Goal: Navigation & Orientation: Understand site structure

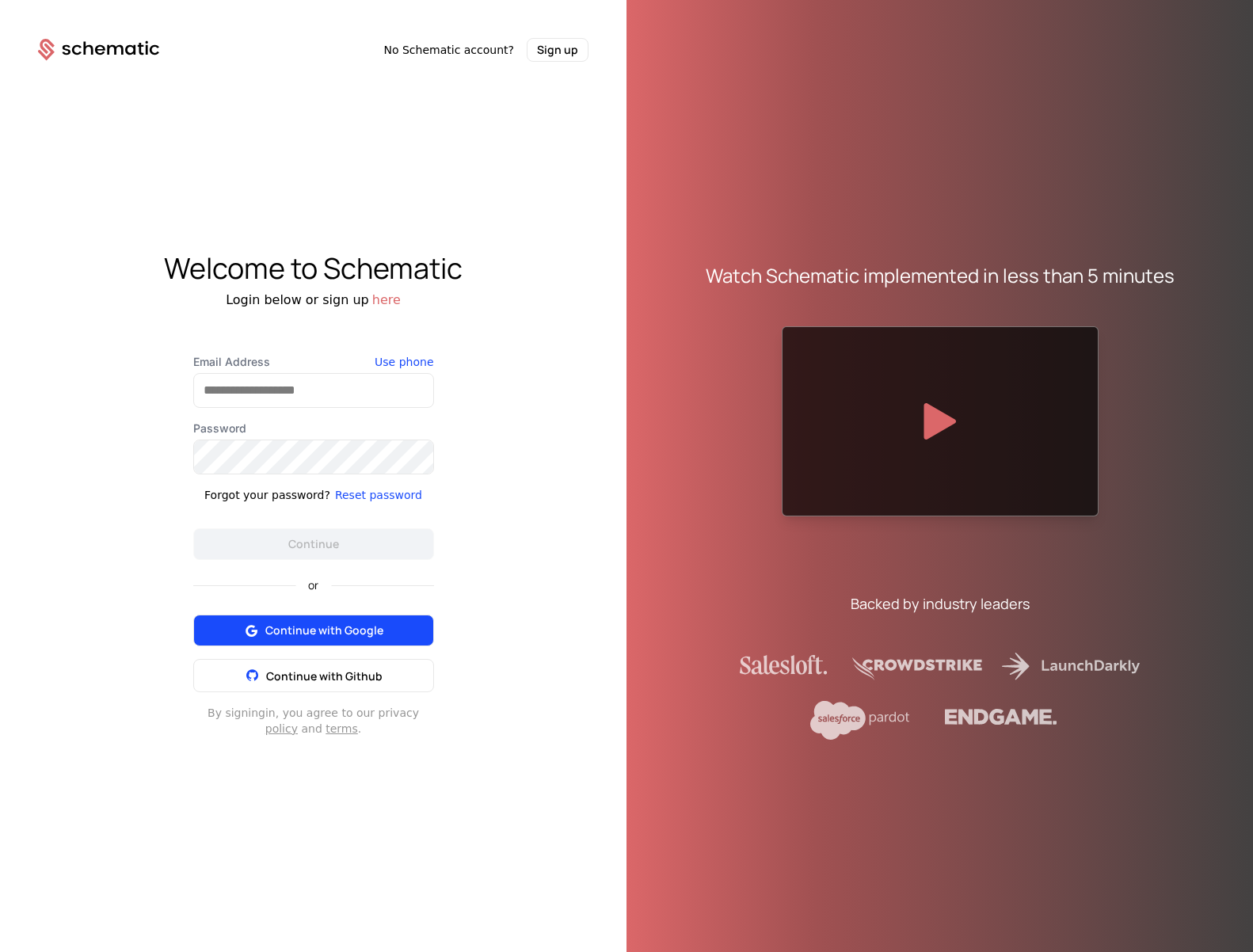
click at [379, 638] on span "Continue with Google" at bounding box center [325, 631] width 118 height 16
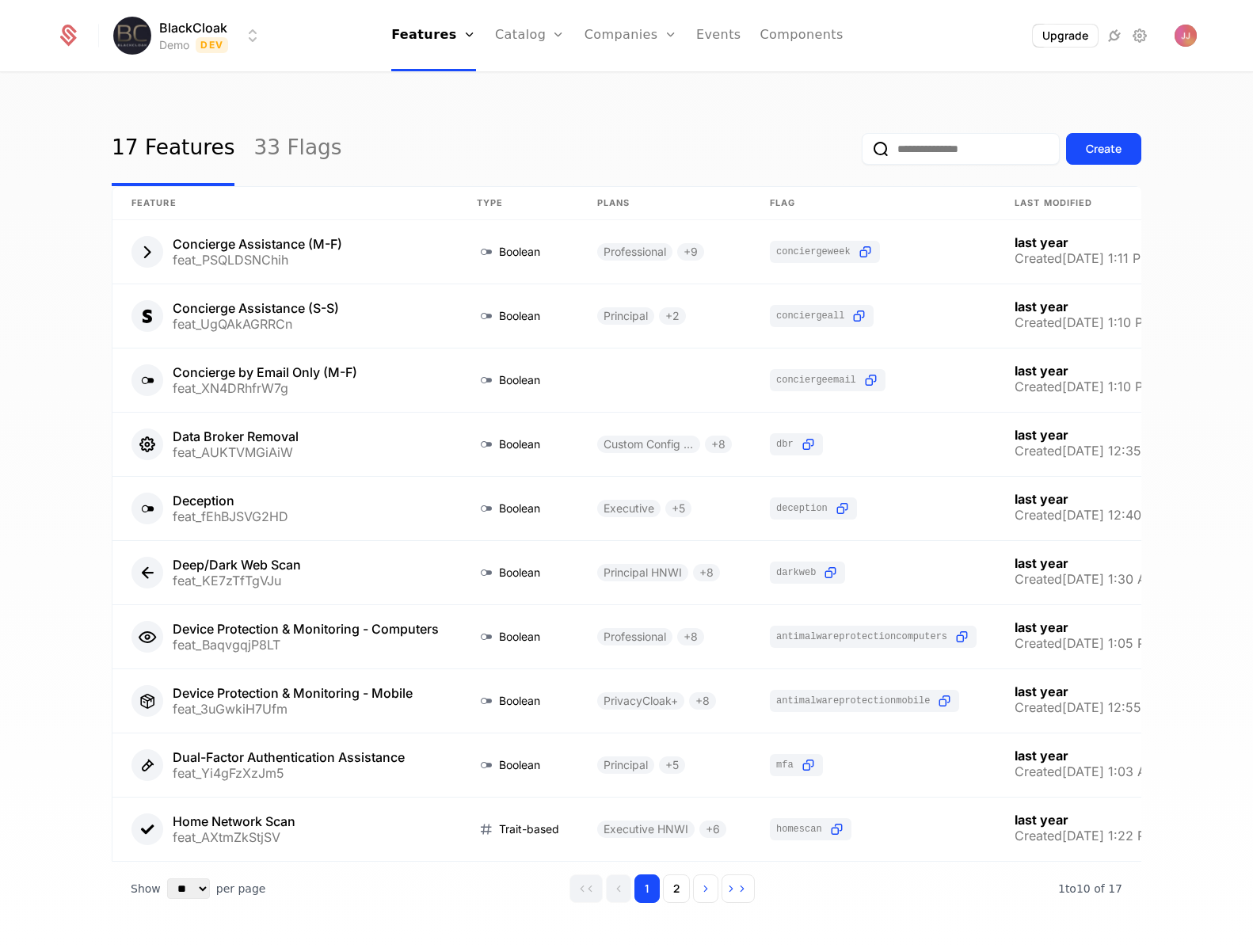
click at [511, 101] on div "17 Features 33 Flags Create Feature Type Plans Flag Last Modified Concierge Ass…" at bounding box center [626, 517] width 1253 height 888
click at [1195, 36] on img "Open user button" at bounding box center [1185, 35] width 22 height 22
click at [745, 115] on div "17 Features 33 Flags Create" at bounding box center [626, 149] width 1030 height 75
click at [77, 40] on icon at bounding box center [68, 35] width 22 height 22
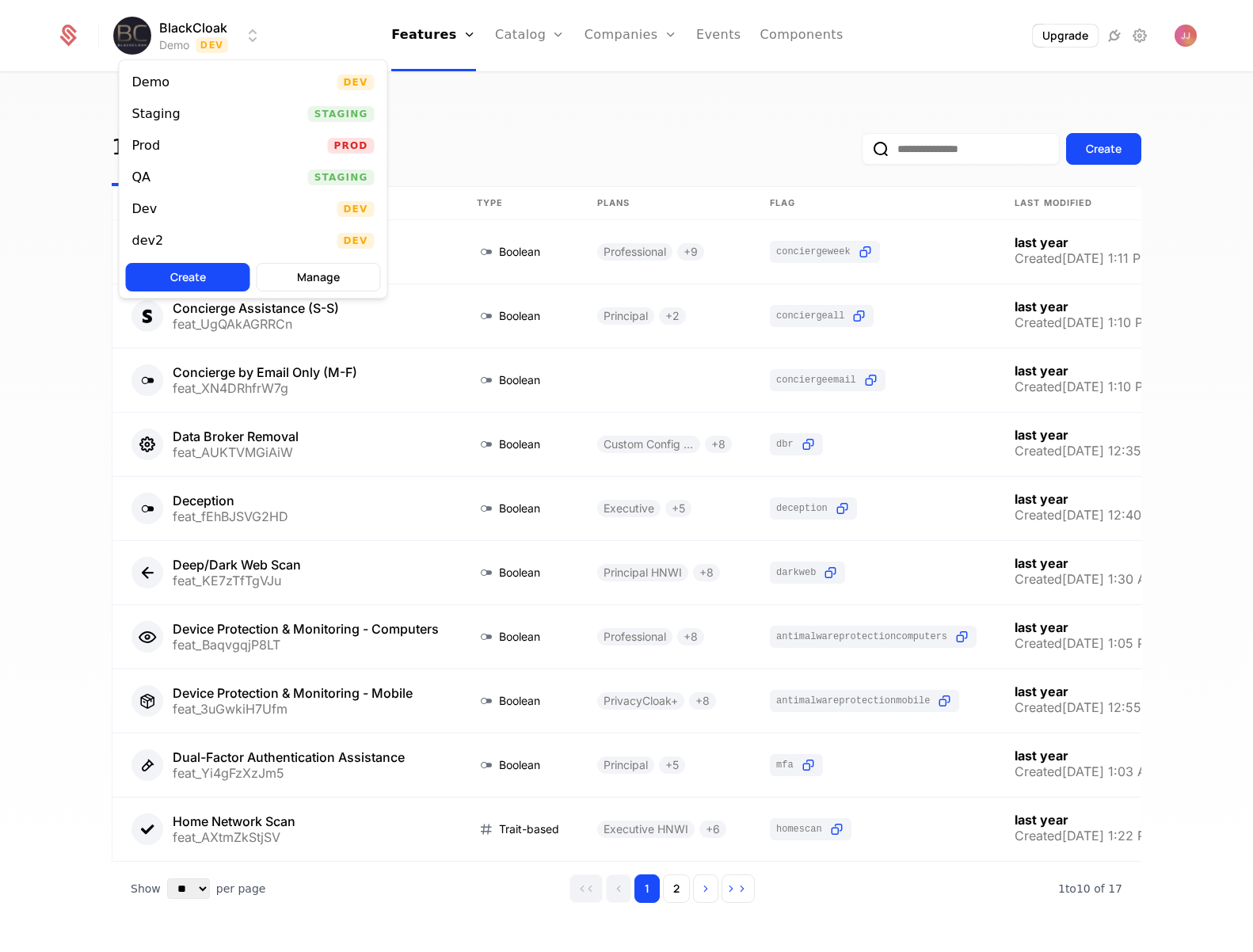
click at [218, 42] on html "BlackCloak Demo Dev Features Features Flags Catalog Plans Add Ons Credits Confi…" at bounding box center [626, 476] width 1253 height 952
click at [584, 128] on html "BlackCloak Demo Dev Features Features Flags Catalog Plans Add Ons Credits Confi…" at bounding box center [626, 476] width 1253 height 952
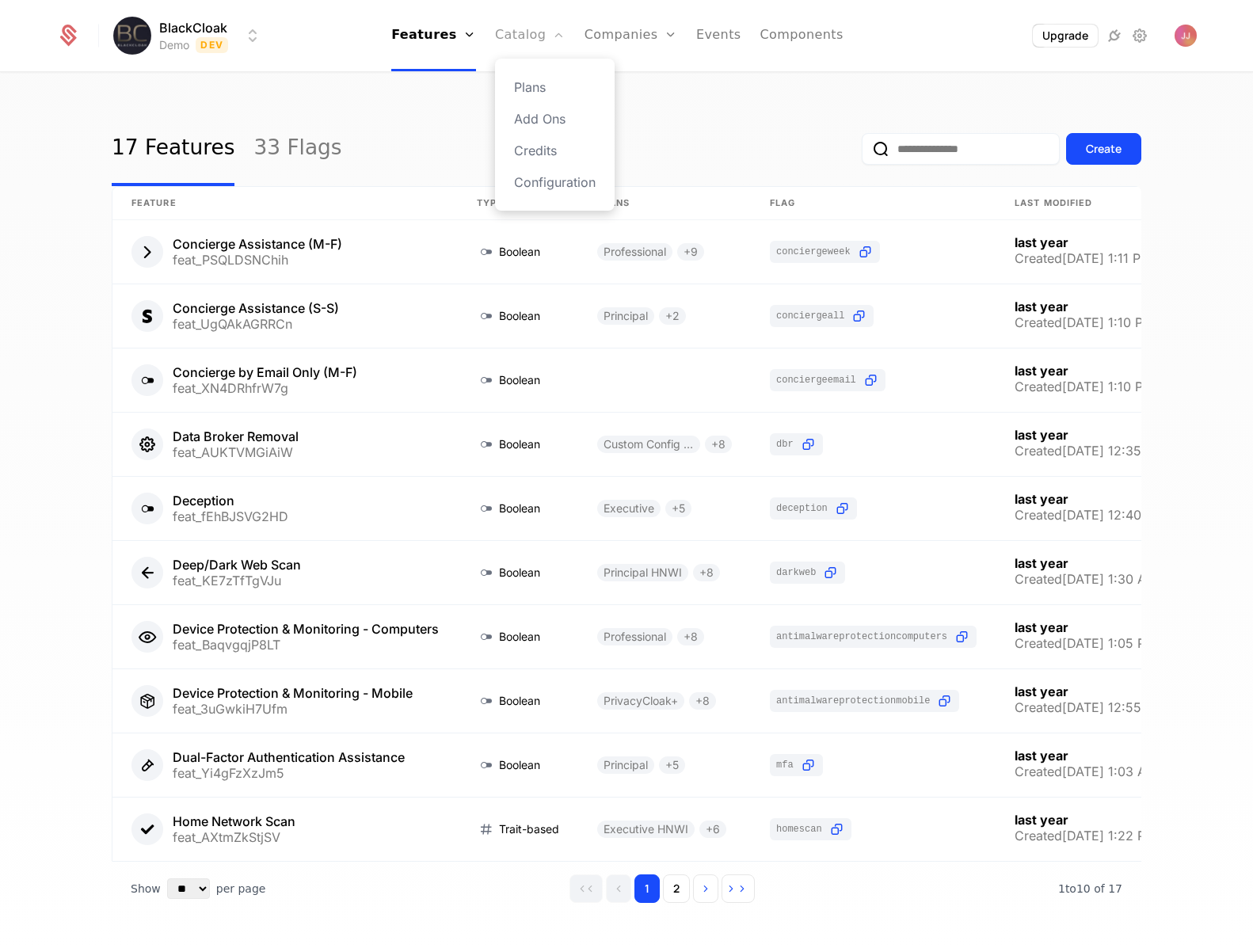
click at [525, 32] on link "Catalog" at bounding box center [531, 35] width 70 height 71
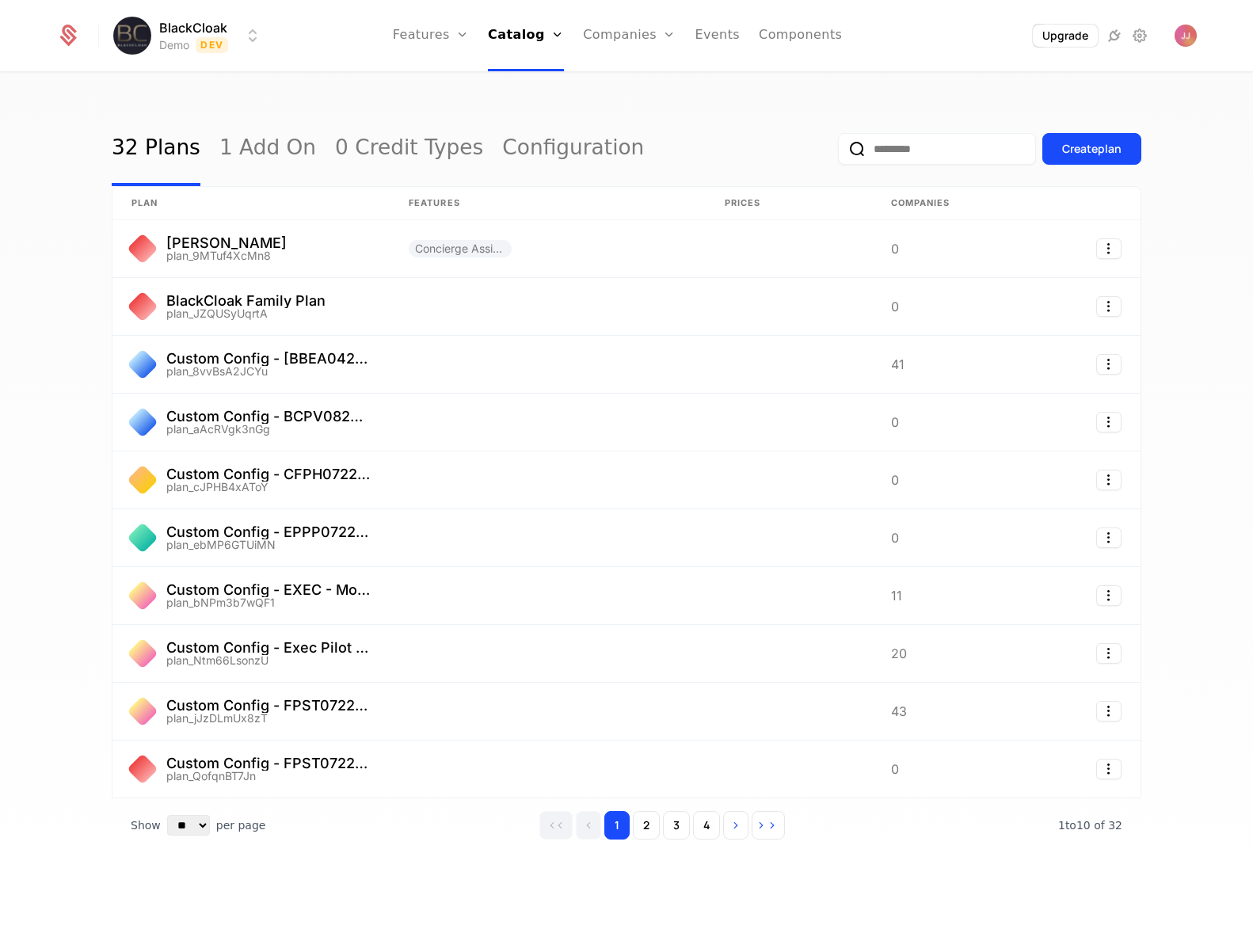
click at [849, 92] on div "32 Plans 1 Add On 0 Credit Types Configuration Create plan plan Features Prices…" at bounding box center [626, 517] width 1253 height 888
click at [614, 34] on link "Companies" at bounding box center [629, 35] width 92 height 71
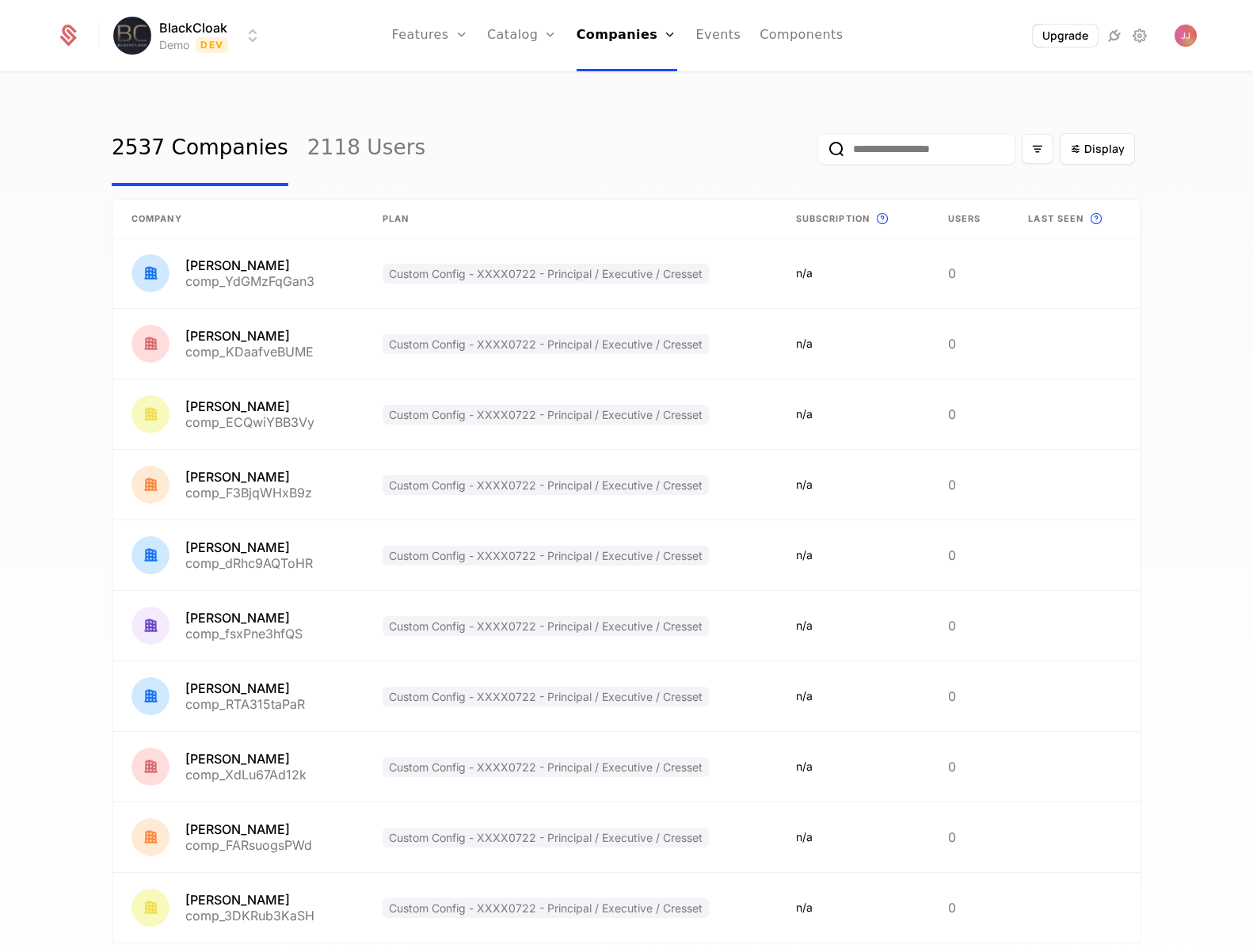
click at [462, 131] on div "2537 Companies 2118 Users Display" at bounding box center [626, 149] width 1030 height 75
click at [713, 32] on link "Events" at bounding box center [718, 35] width 45 height 71
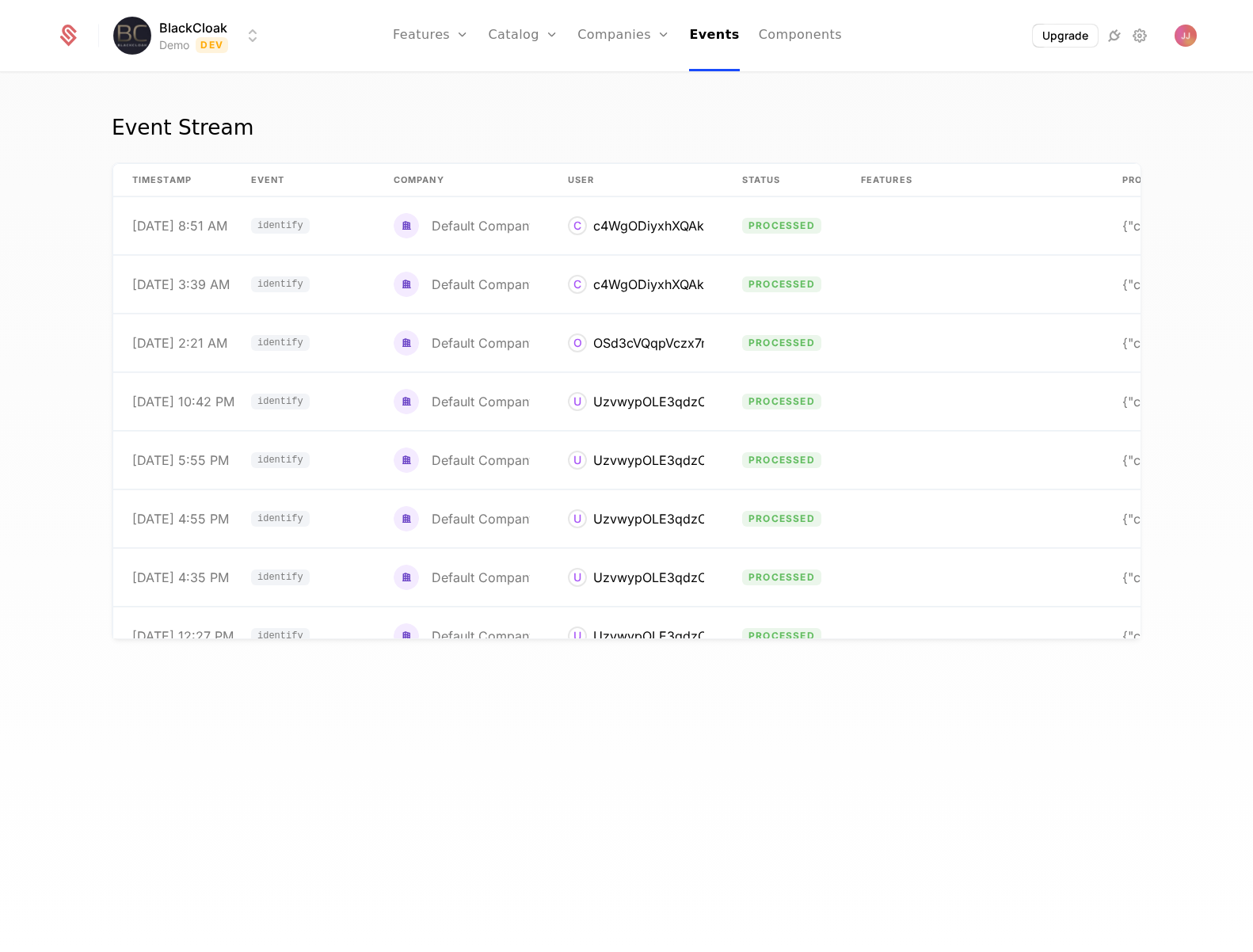
click at [504, 135] on div "Event Stream" at bounding box center [626, 137] width 1030 height 51
click at [182, 33] on html "BlackCloak Demo Dev Features Features Flags Catalog Plans Add Ons Credits Confi…" at bounding box center [626, 476] width 1253 height 952
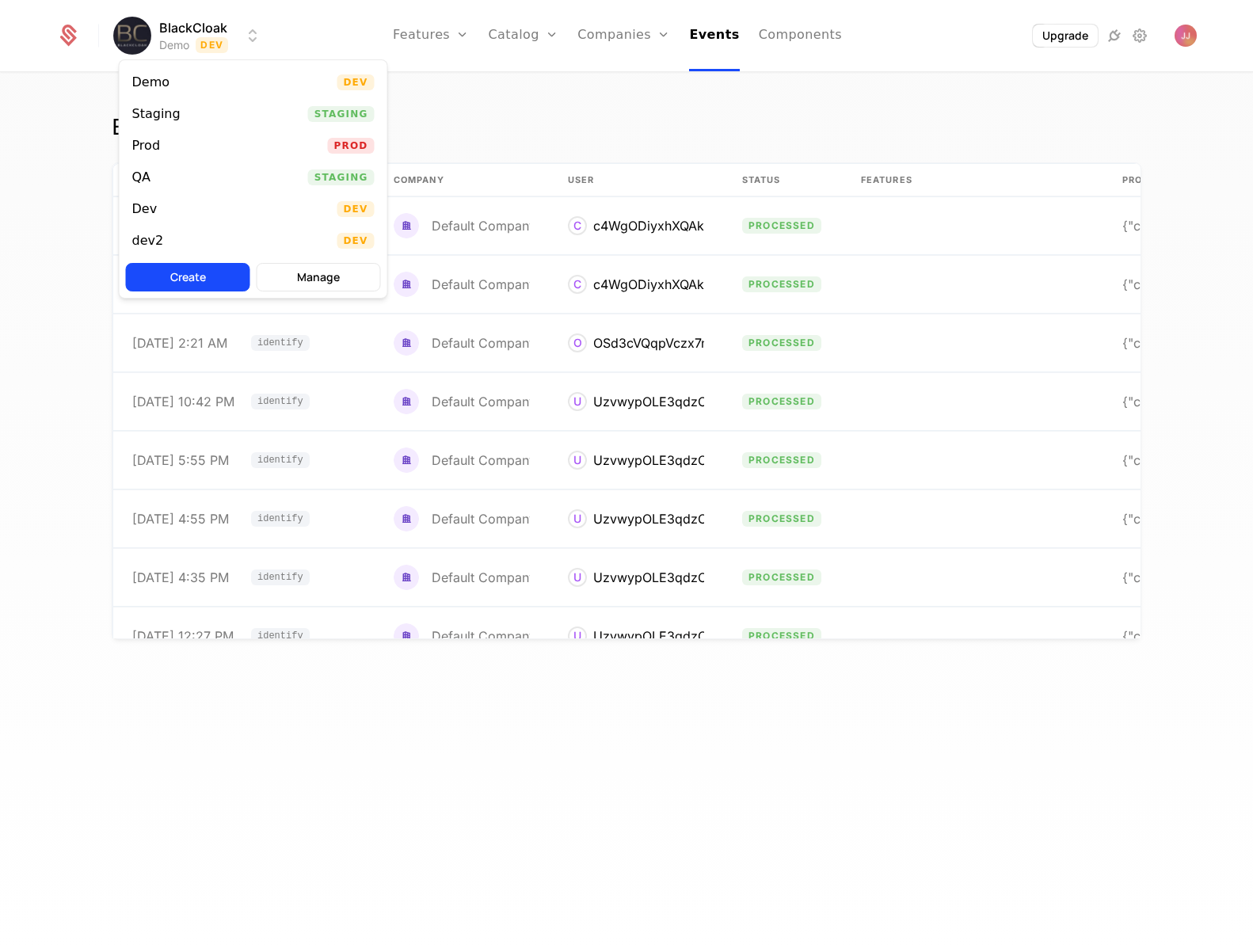
drag, startPoint x: 827, startPoint y: 124, endPoint x: 862, endPoint y: 121, distance: 35.1
click at [828, 124] on html "BlackCloak Demo Dev Features Features Flags Catalog Plans Add Ons Credits Confi…" at bounding box center [626, 476] width 1253 height 952
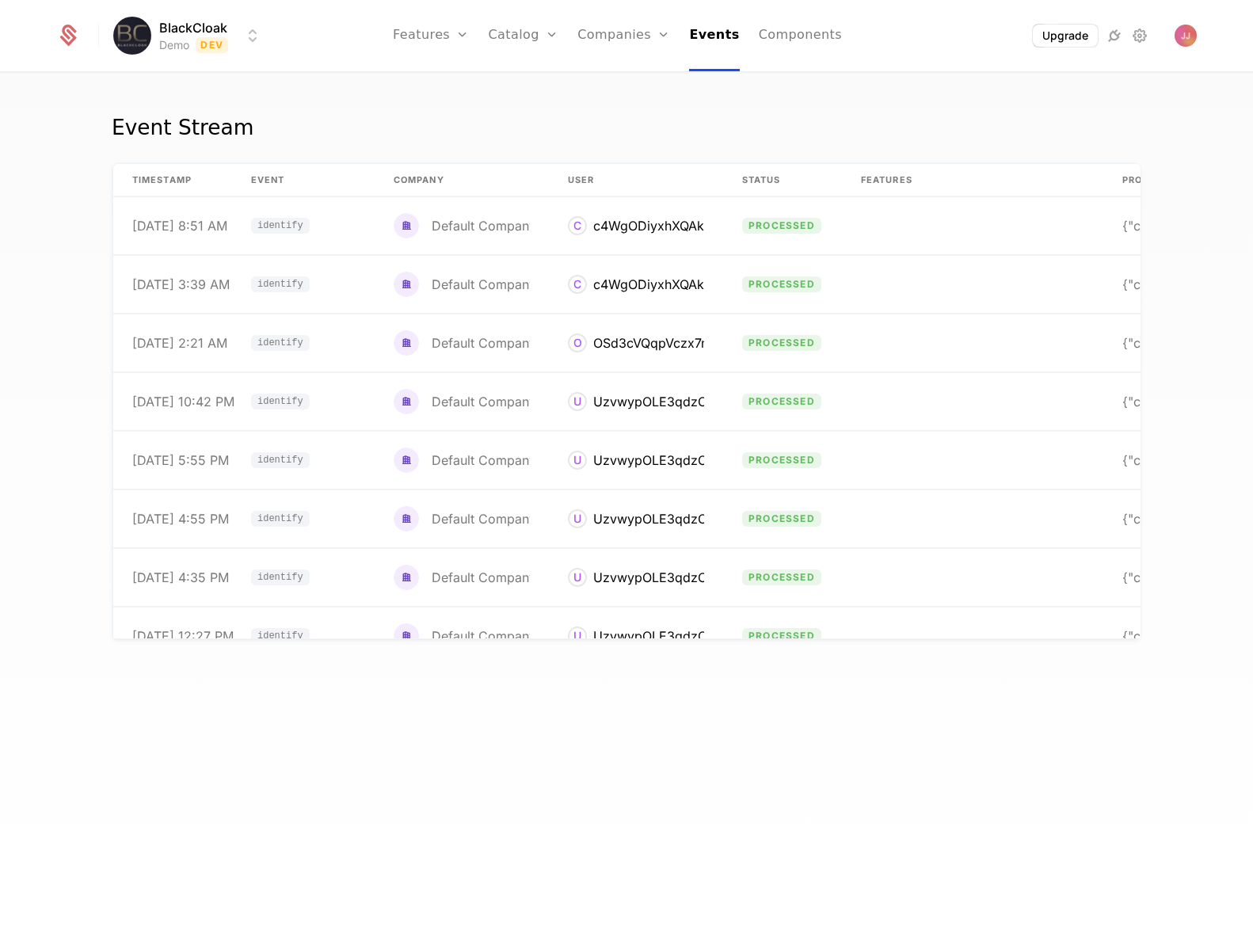
click at [71, 39] on icon at bounding box center [68, 35] width 22 height 22
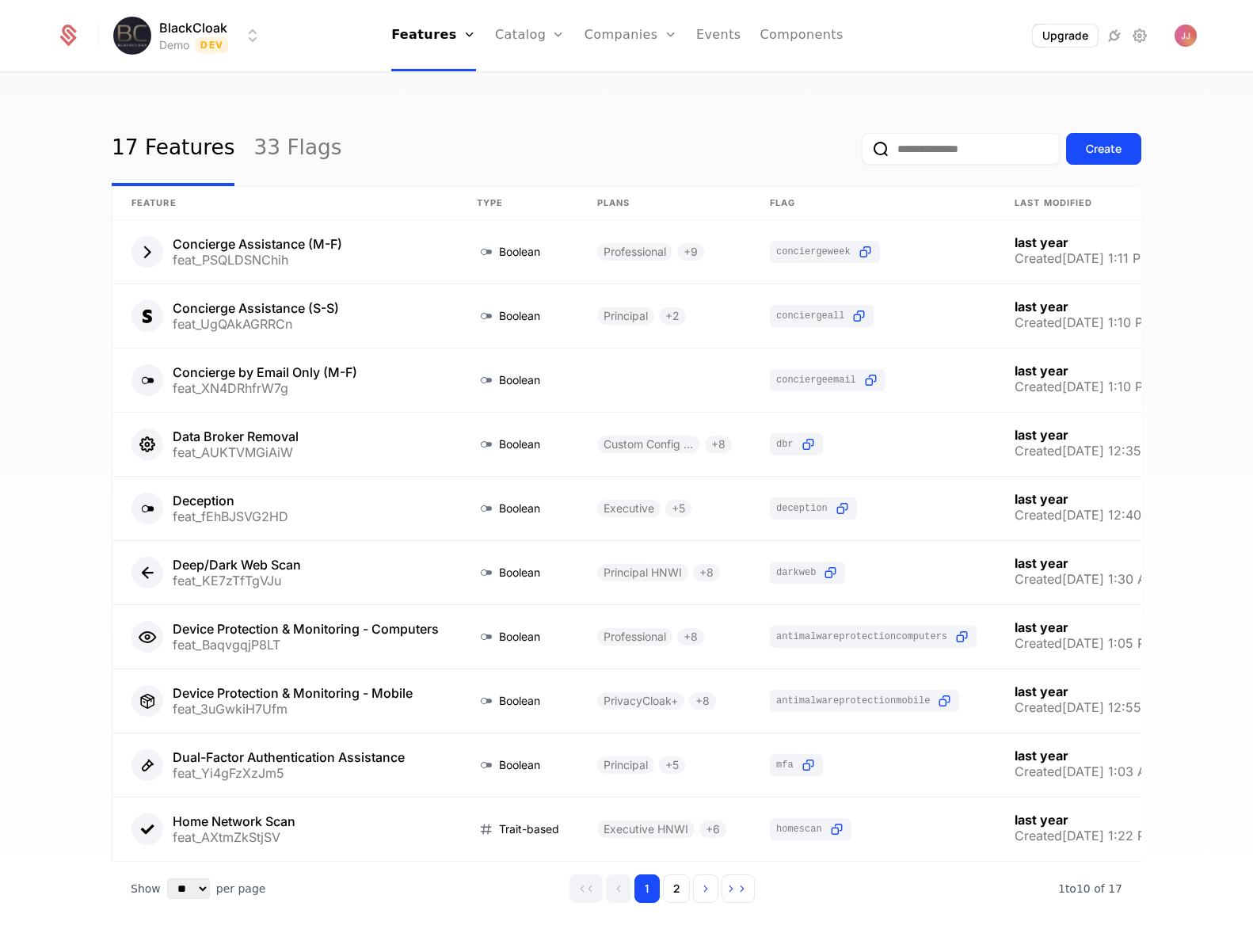
click at [1006, 106] on div "17 Features 33 Flags Create Feature Type Plans Flag Last Modified Concierge Ass…" at bounding box center [626, 517] width 1253 height 888
click at [1183, 36] on img "Open user button" at bounding box center [1185, 35] width 22 height 22
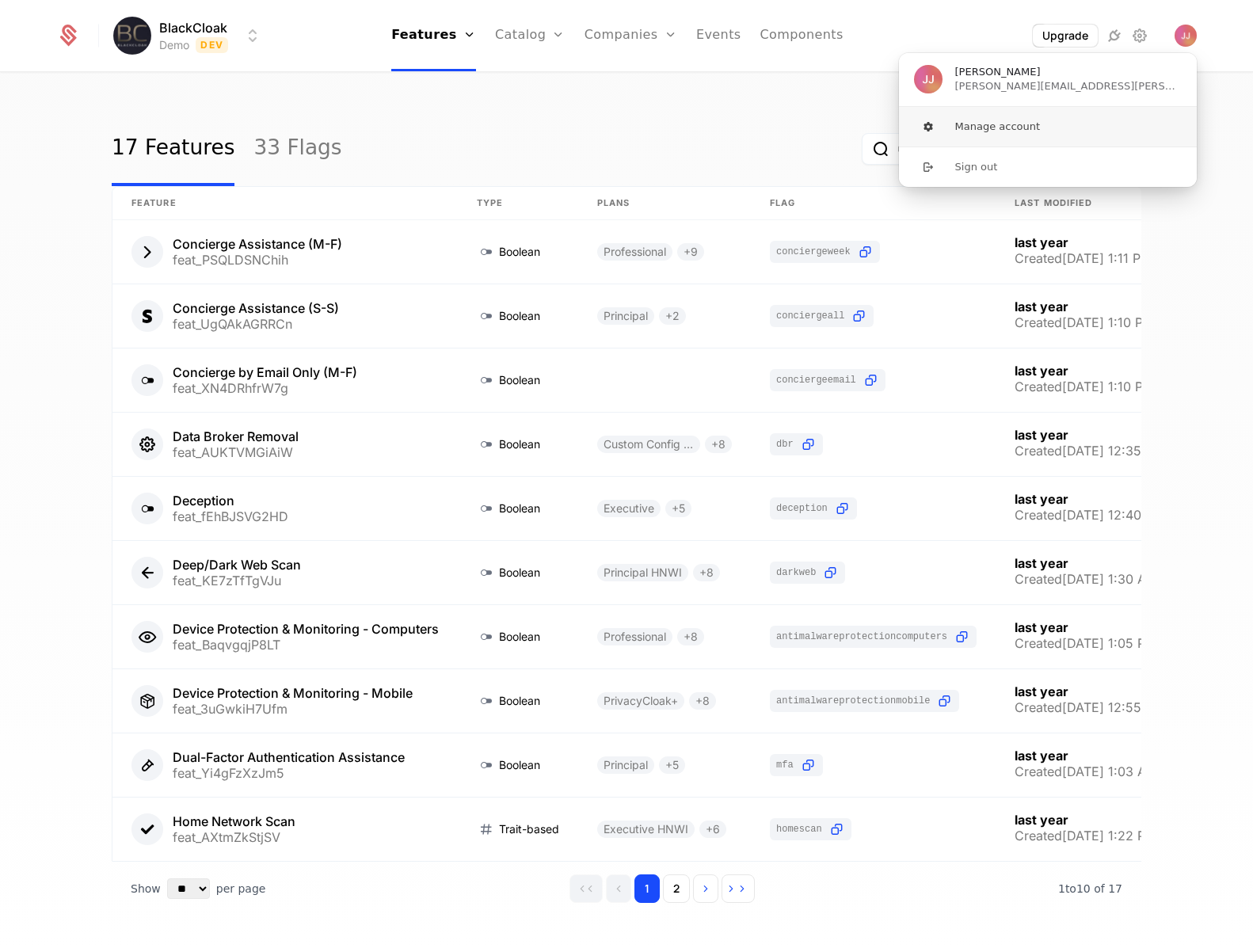
click at [1026, 127] on button "Manage account" at bounding box center [1048, 127] width 299 height 40
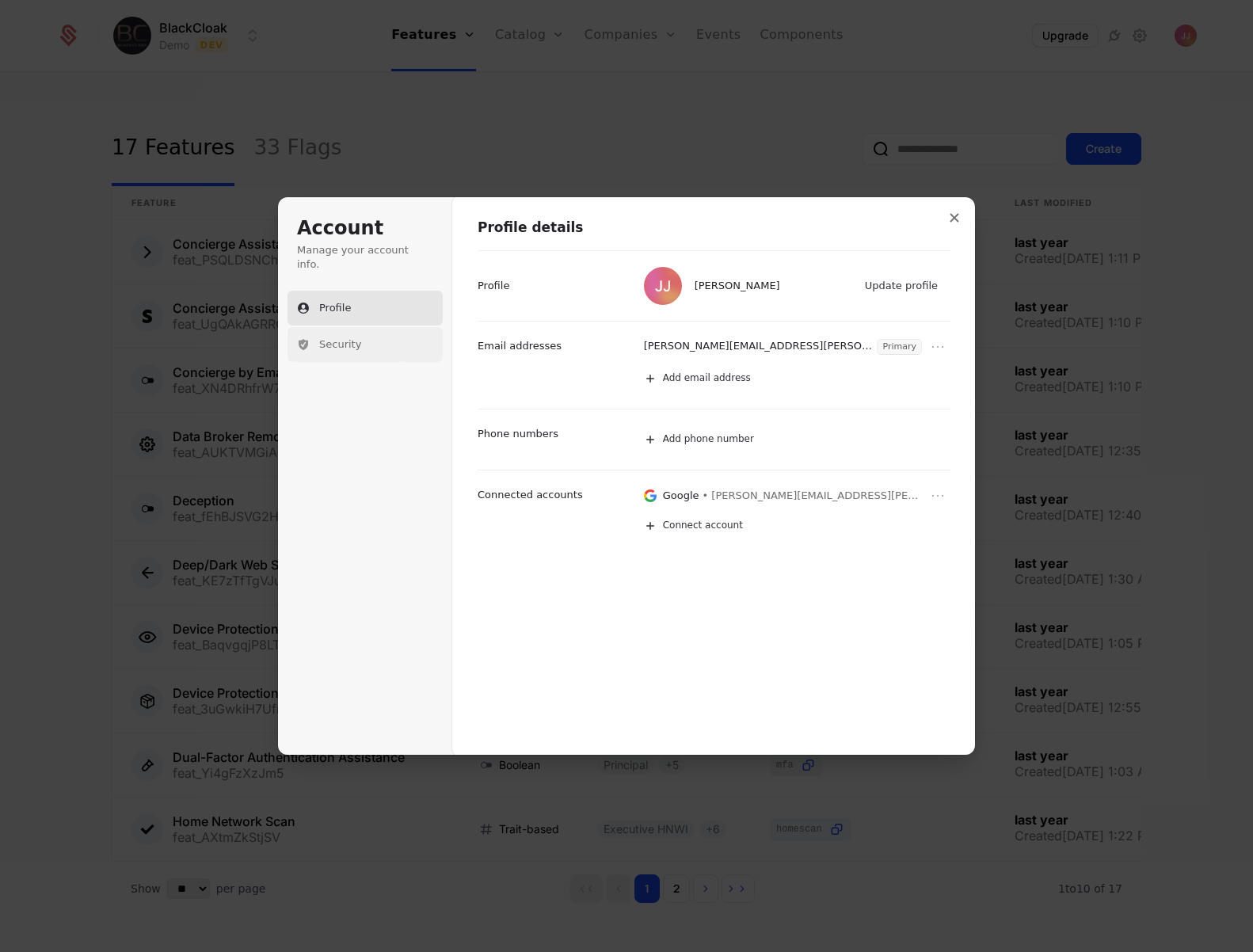
click at [321, 338] on button "Security" at bounding box center [365, 345] width 155 height 35
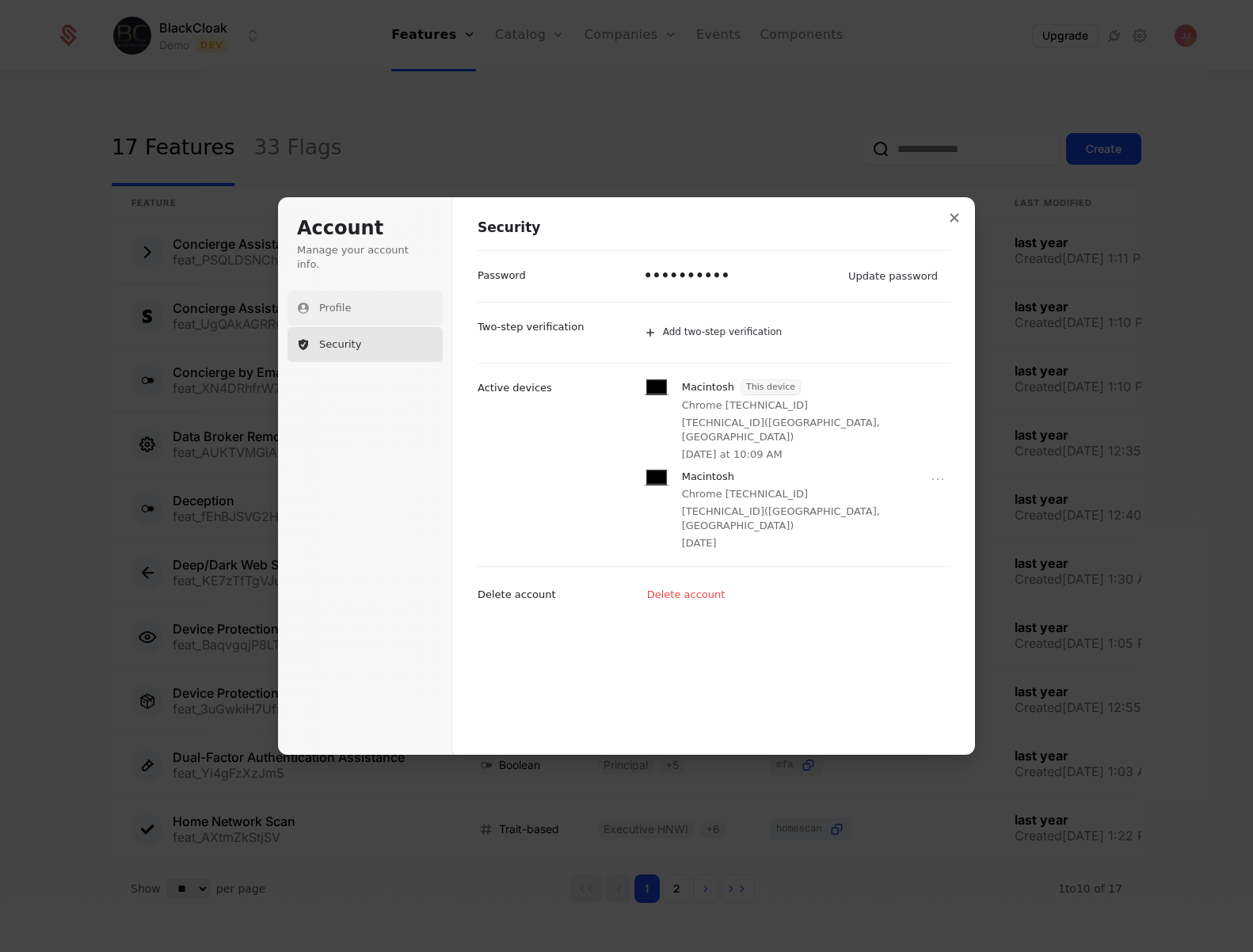
click at [356, 299] on button "Profile" at bounding box center [365, 308] width 155 height 35
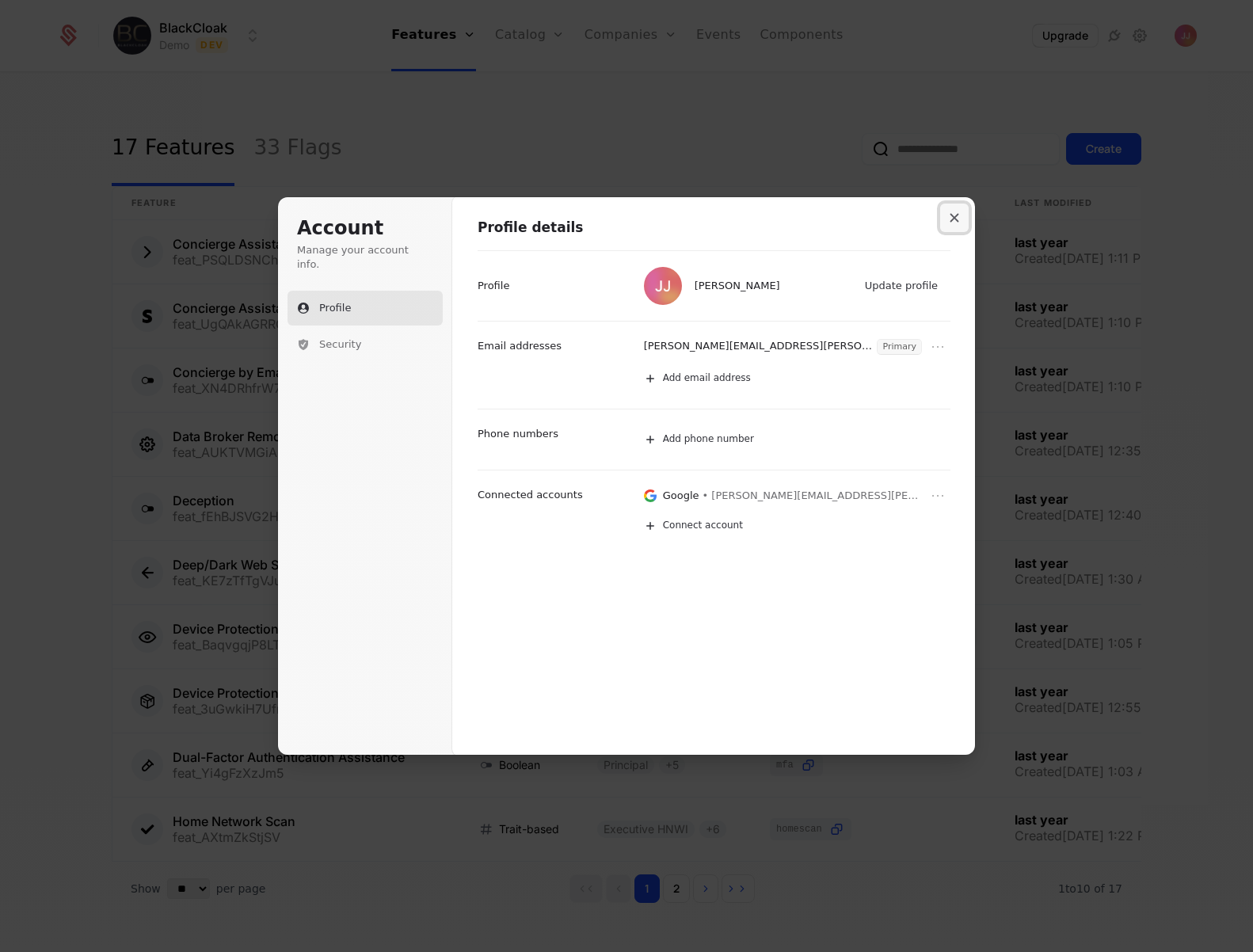
click at [962, 216] on button "Close modal" at bounding box center [955, 217] width 28 height 28
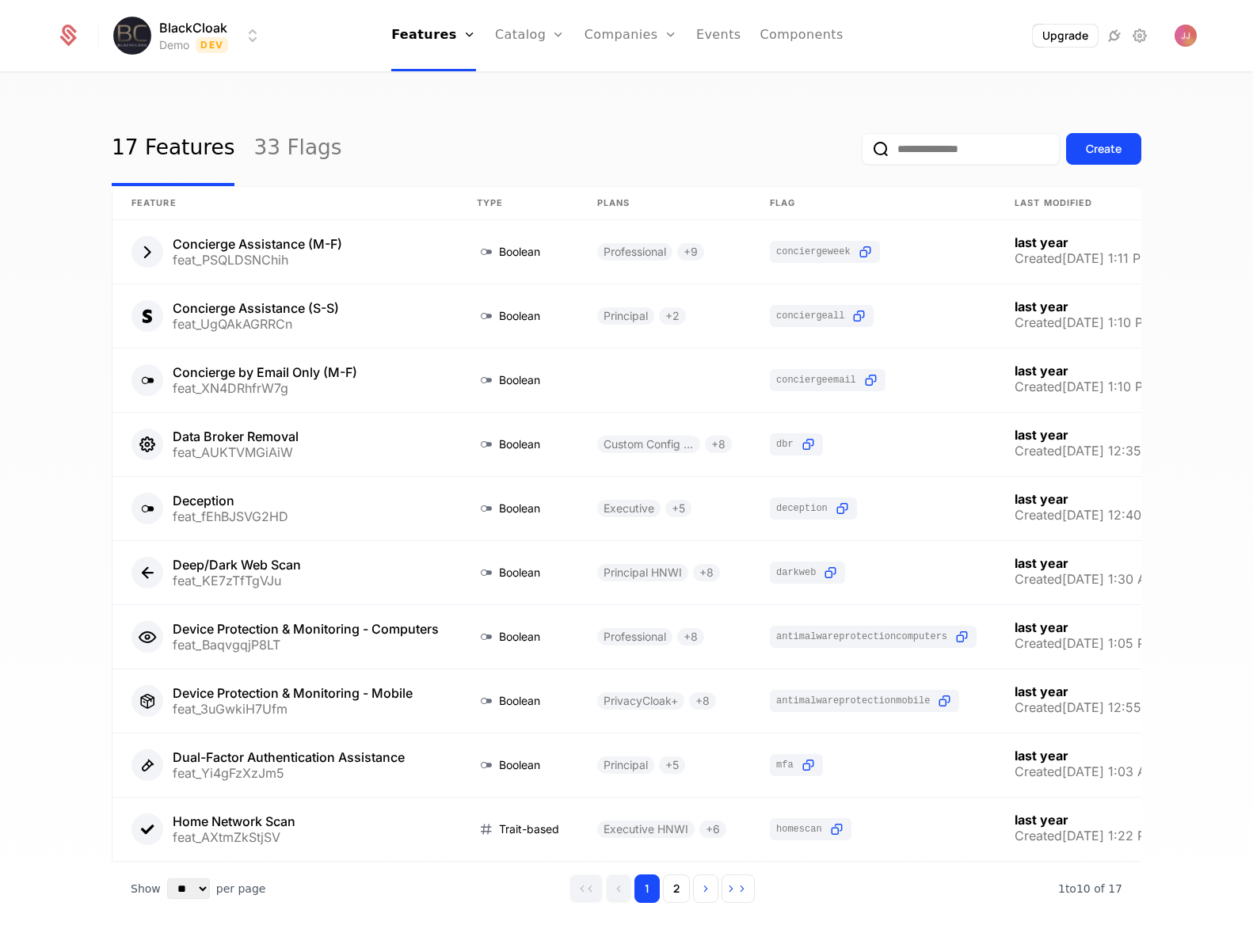
click at [615, 127] on div "17 Features 33 Flags Create" at bounding box center [626, 149] width 1030 height 75
click at [630, 123] on div "17 Features 33 Flags Create" at bounding box center [626, 149] width 1030 height 75
click at [504, 21] on link "Catalog" at bounding box center [531, 35] width 70 height 71
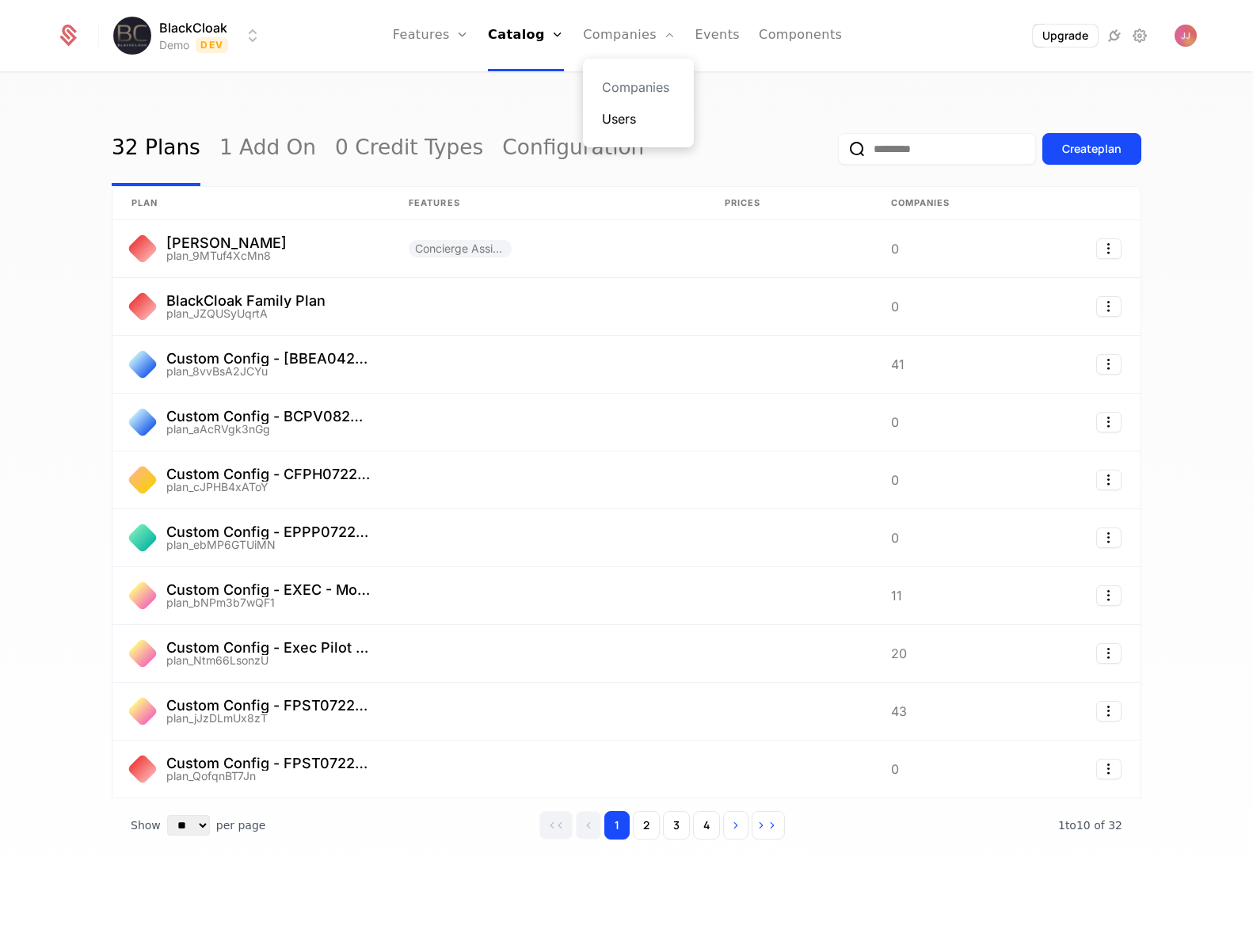
click at [628, 115] on link "Users" at bounding box center [638, 119] width 73 height 19
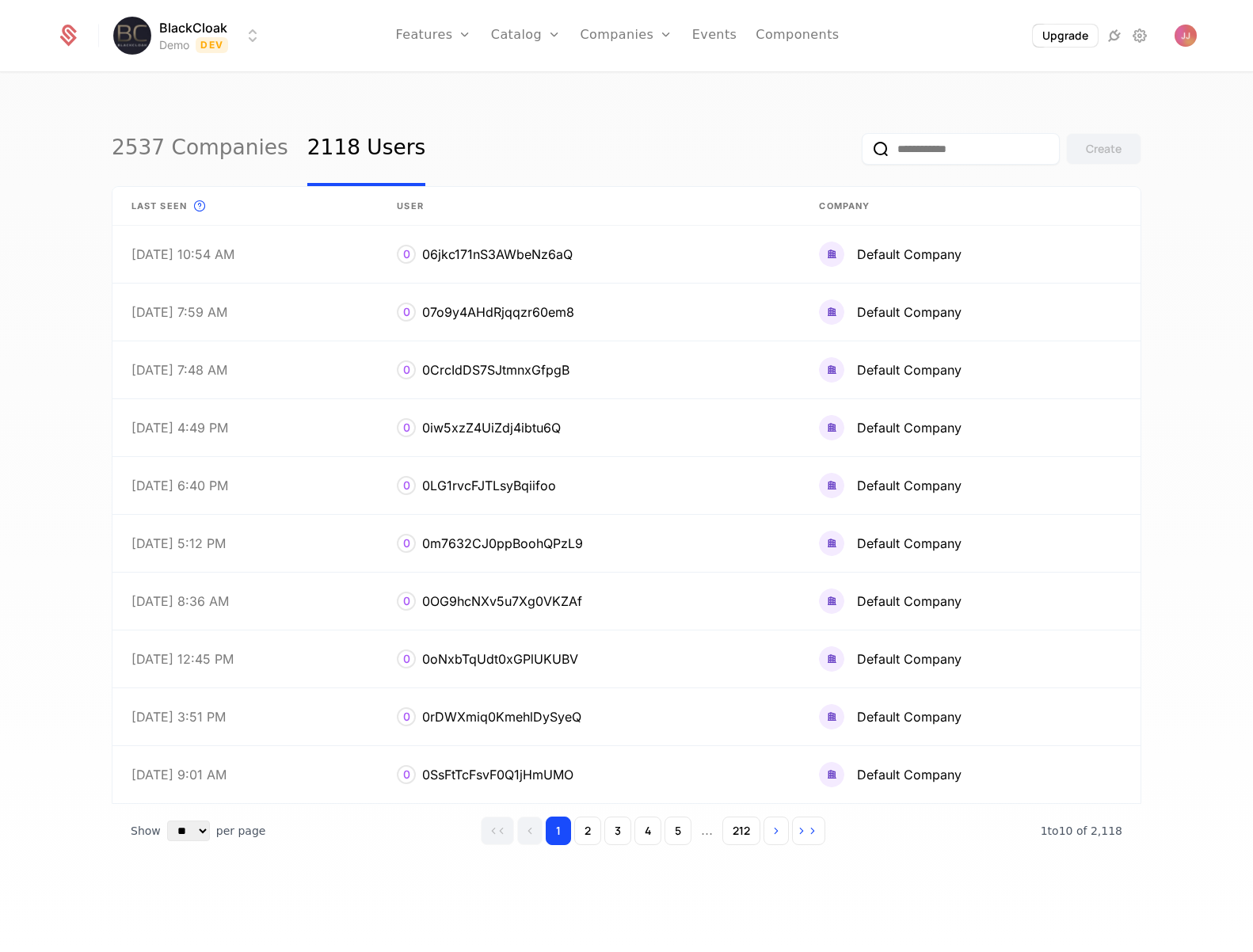
drag, startPoint x: 999, startPoint y: 154, endPoint x: 1059, endPoint y: 143, distance: 61.0
click at [1001, 154] on input "email" at bounding box center [961, 149] width 198 height 32
click at [1163, 204] on div "2537 Companies 2118 Users Create Last seen This is the date a track or identify…" at bounding box center [626, 517] width 1253 height 888
click at [486, 154] on div "2537 Companies 2118 Users Create" at bounding box center [626, 149] width 1030 height 75
click at [722, 29] on link "Events" at bounding box center [714, 35] width 45 height 71
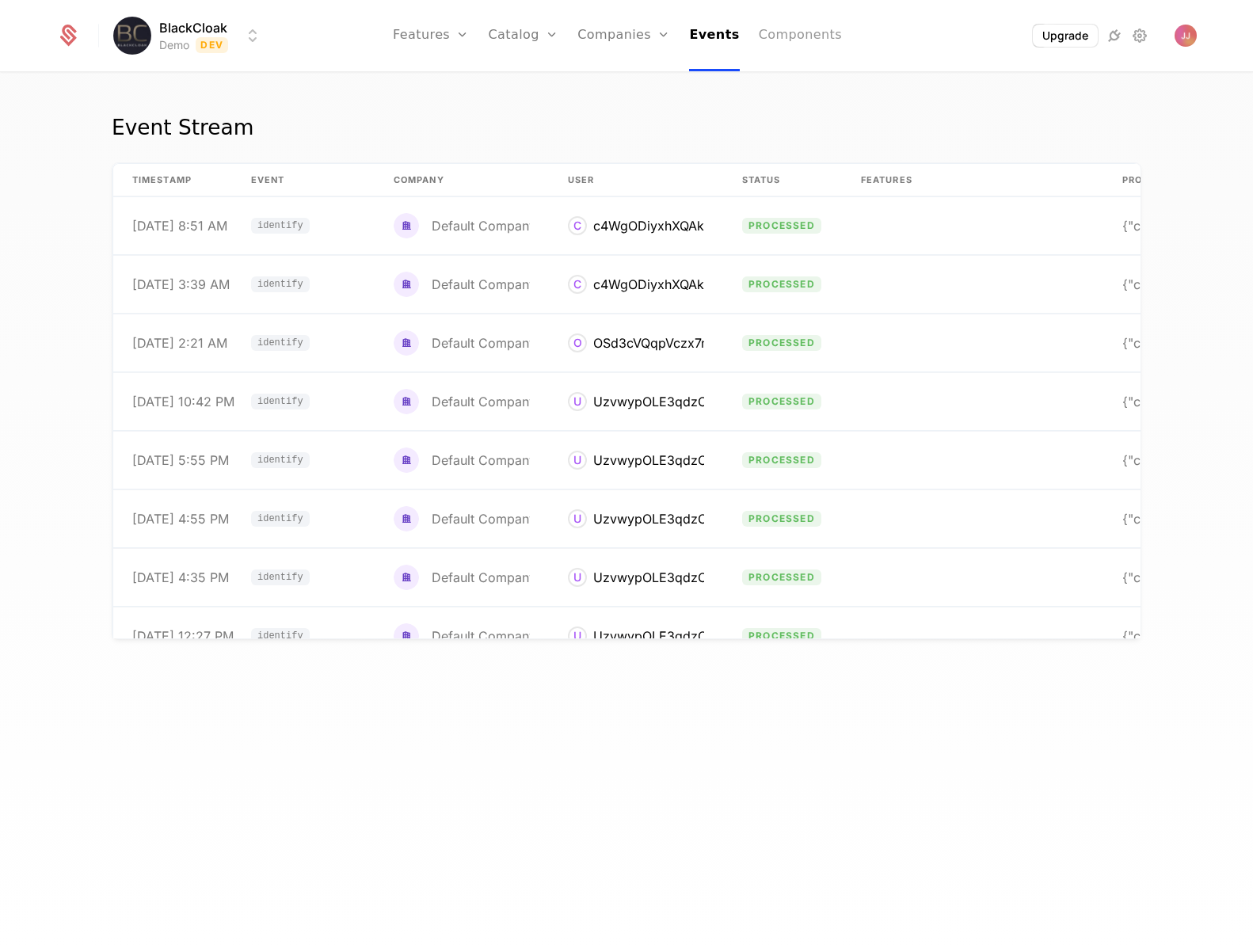
click at [805, 30] on link "Components" at bounding box center [800, 35] width 84 height 71
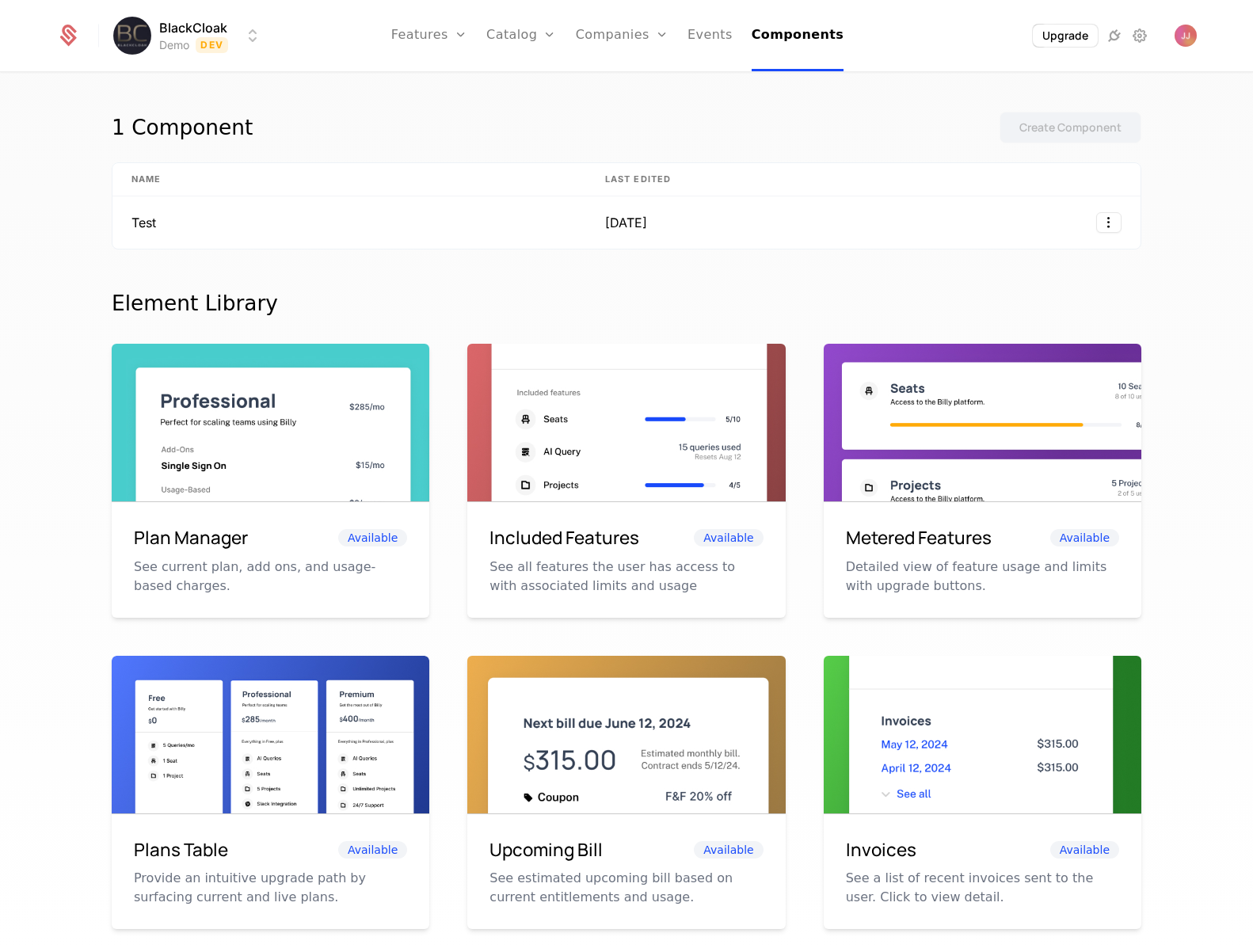
click at [476, 116] on div "1 Component Create Component" at bounding box center [626, 137] width 1030 height 51
